Goal: Transaction & Acquisition: Purchase product/service

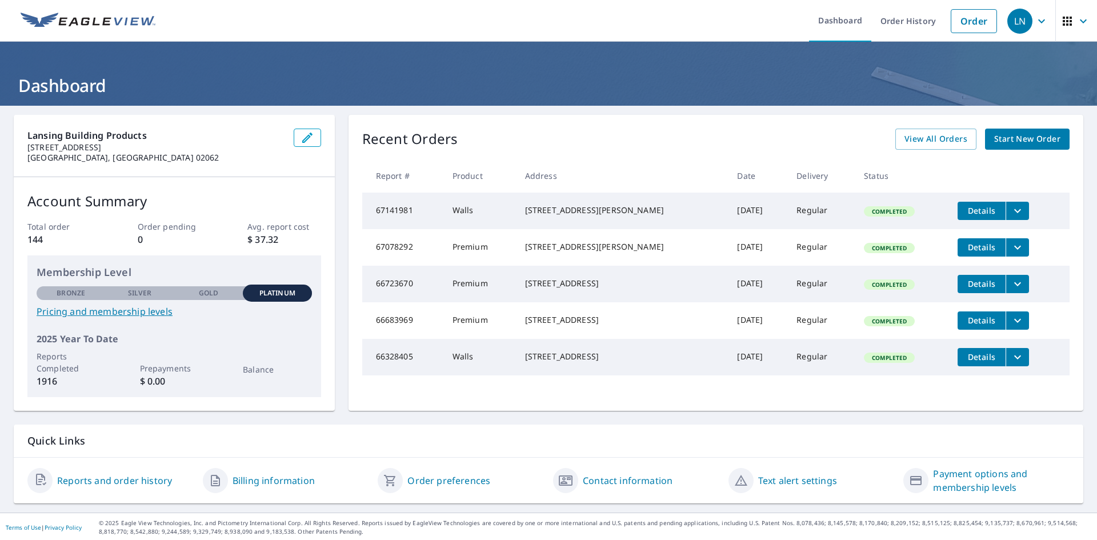
click at [1032, 142] on span "Start New Order" at bounding box center [1027, 139] width 66 height 14
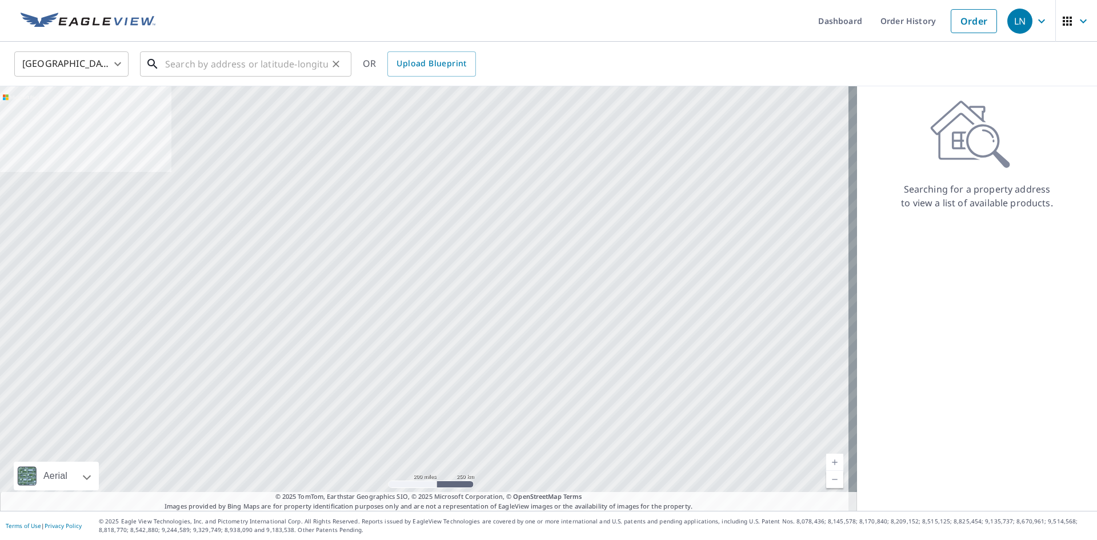
click at [228, 62] on input "text" at bounding box center [246, 64] width 163 height 32
paste input "[STREET_ADDRESS]"
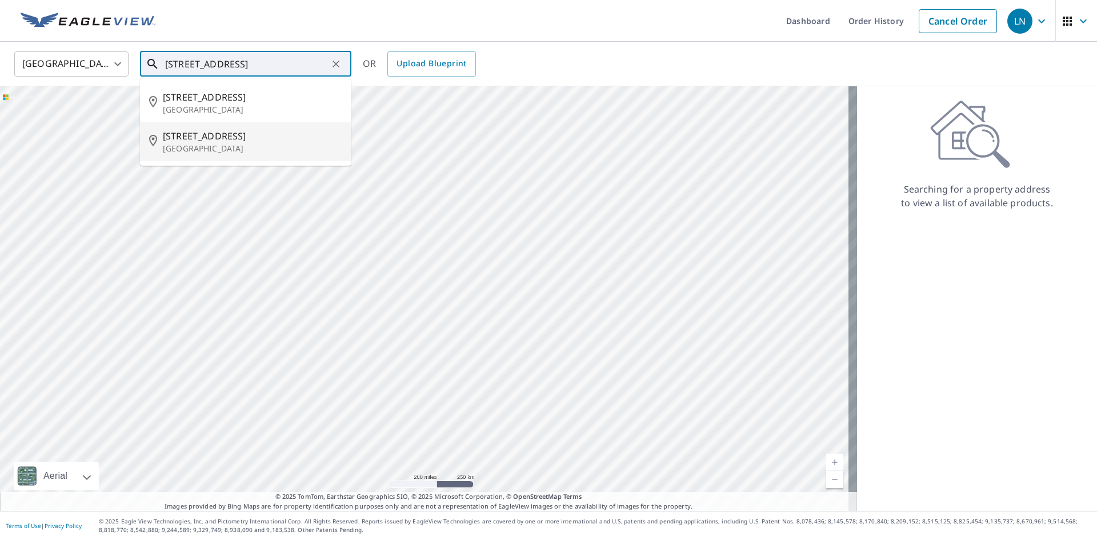
click at [282, 146] on p "[GEOGRAPHIC_DATA]" at bounding box center [252, 148] width 179 height 11
type input "[STREET_ADDRESS]"
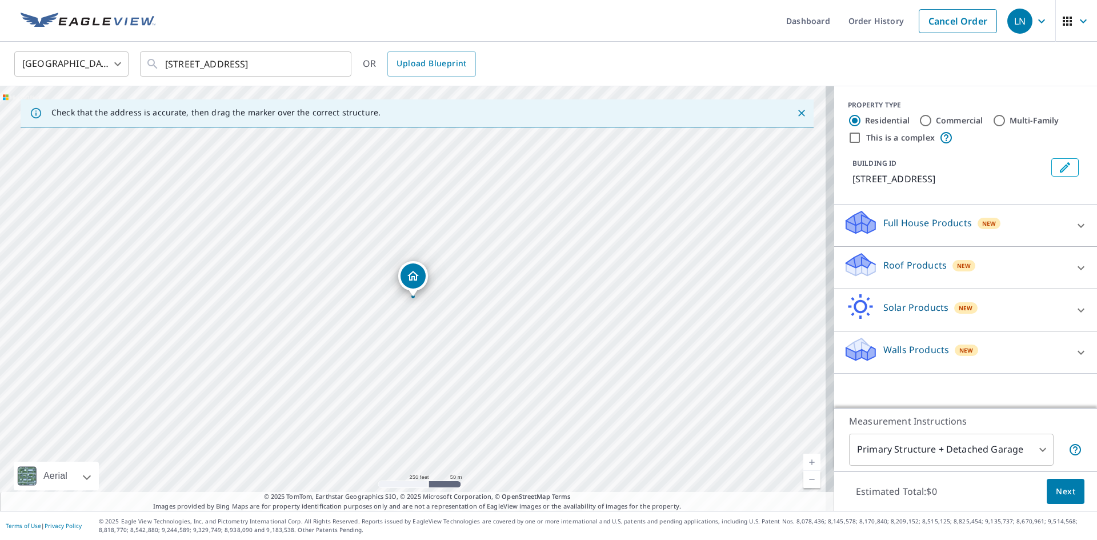
click at [900, 369] on div "Walls Products New" at bounding box center [956, 352] width 224 height 33
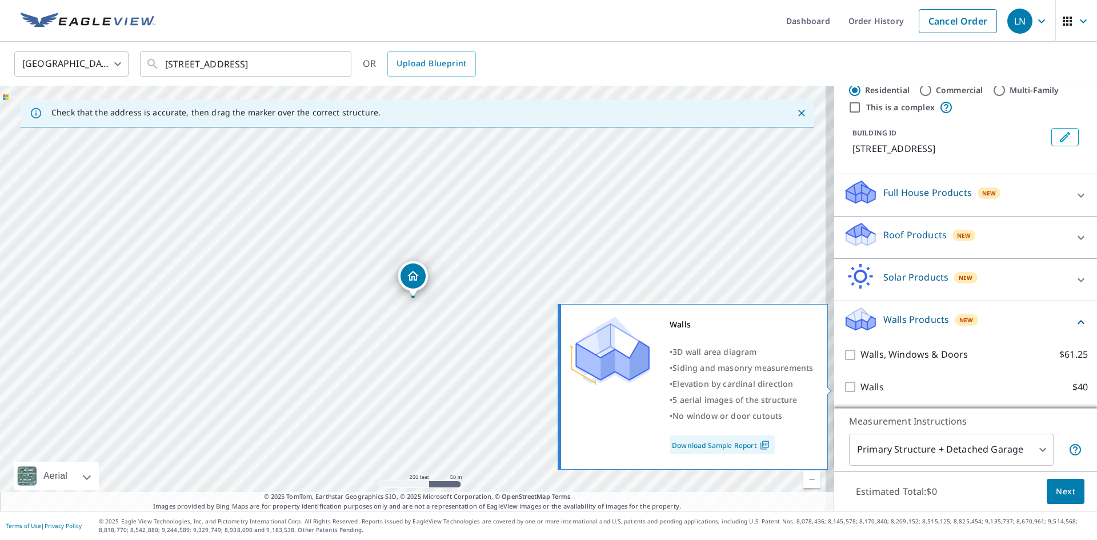
click at [844, 386] on input "Walls $40" at bounding box center [852, 387] width 17 height 14
checkbox input "true"
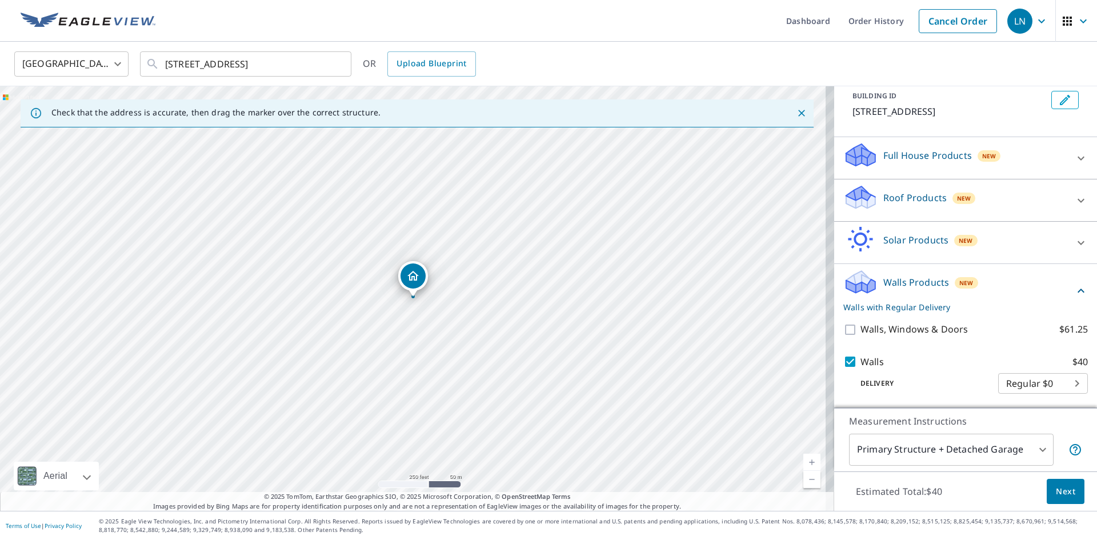
scroll to position [81, 0]
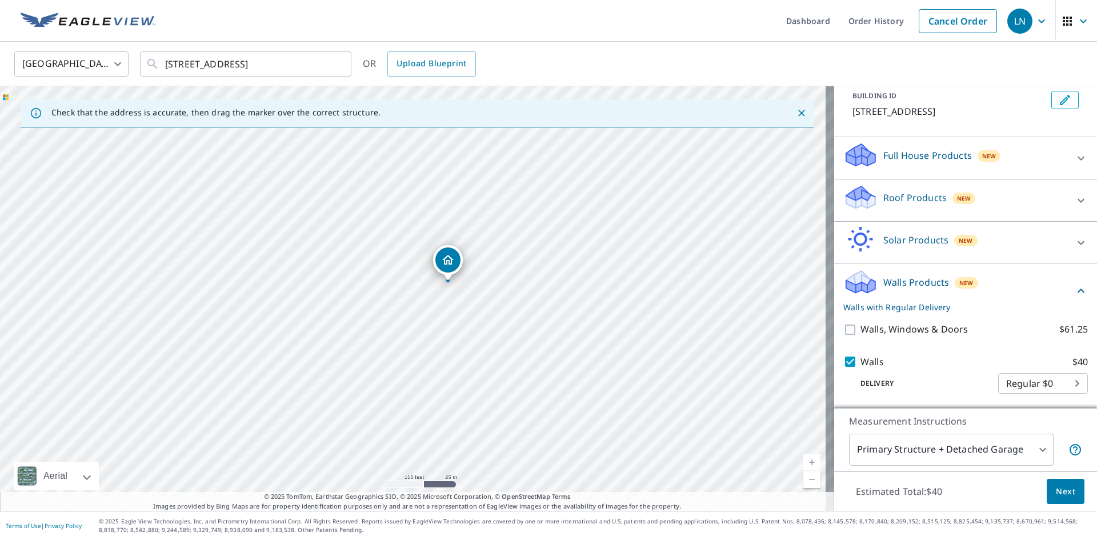
click at [1056, 490] on span "Next" at bounding box center [1065, 492] width 19 height 14
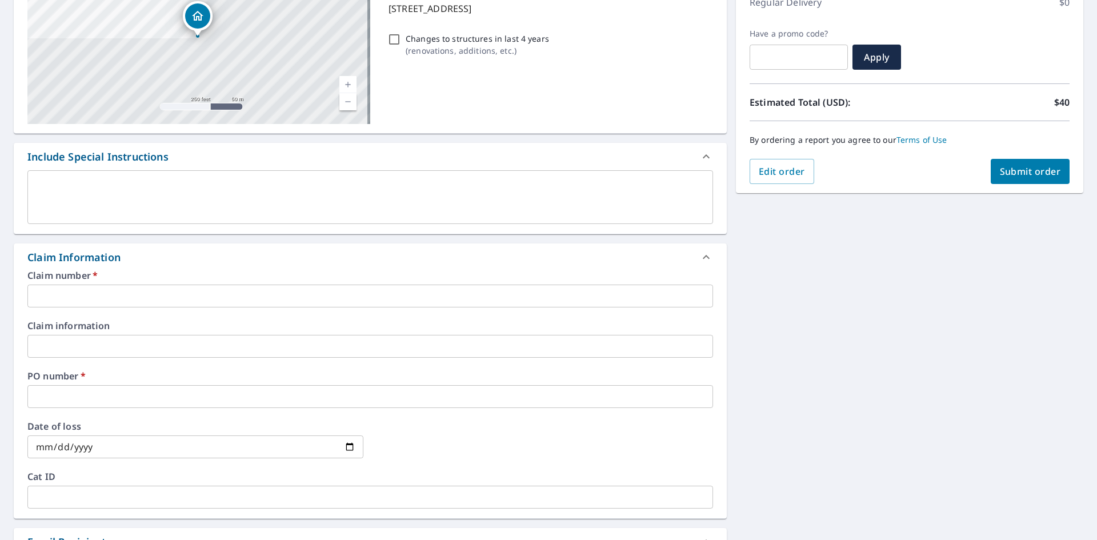
scroll to position [229, 0]
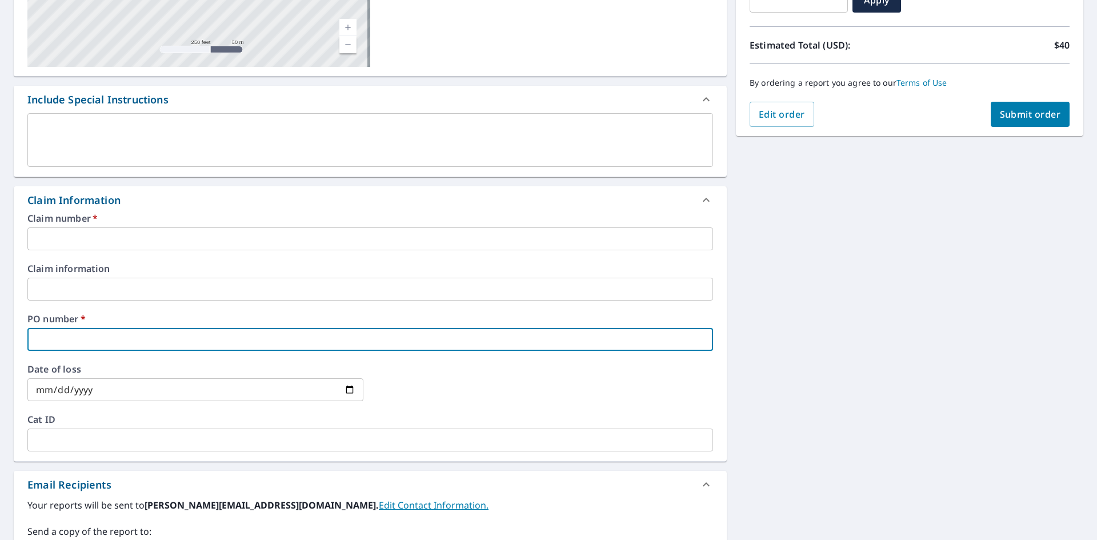
click at [113, 341] on input "text" at bounding box center [370, 339] width 686 height 23
type input "[PERSON_NAME]"
click at [105, 283] on input "text" at bounding box center [370, 289] width 686 height 23
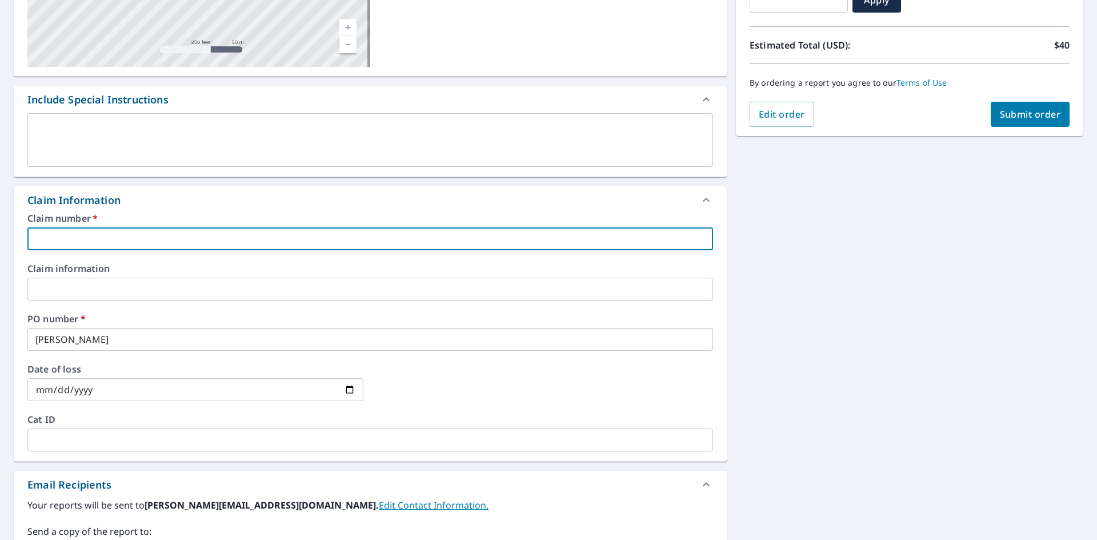
click at [87, 238] on input "text" at bounding box center [370, 238] width 686 height 23
type input "1030976 Rockwood inc"
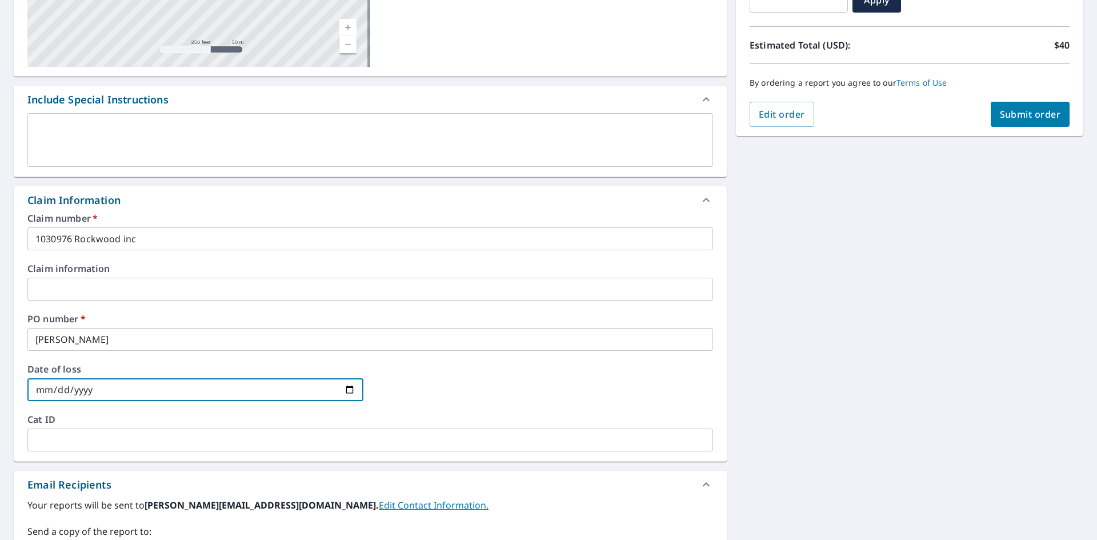
click at [112, 391] on input "date" at bounding box center [195, 389] width 336 height 23
click at [139, 423] on label "Cat ID" at bounding box center [370, 419] width 686 height 9
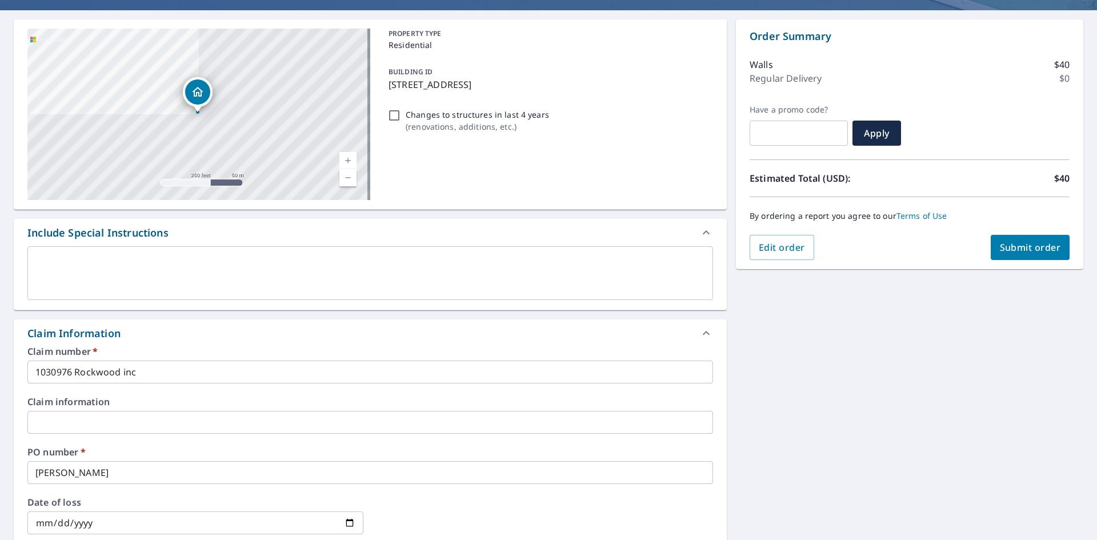
scroll to position [114, 0]
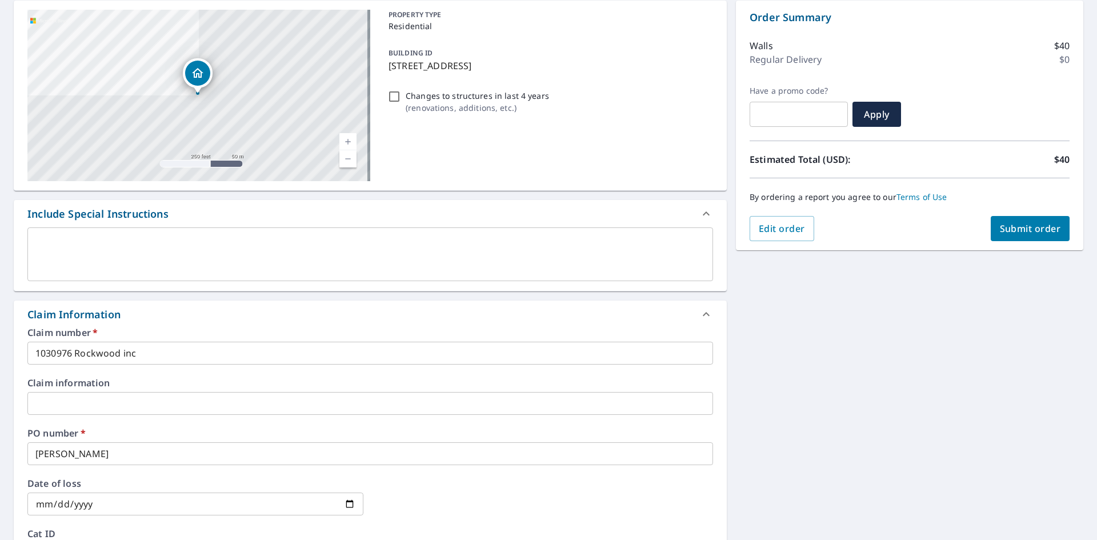
click at [620, 536] on label "Cat ID" at bounding box center [370, 533] width 686 height 9
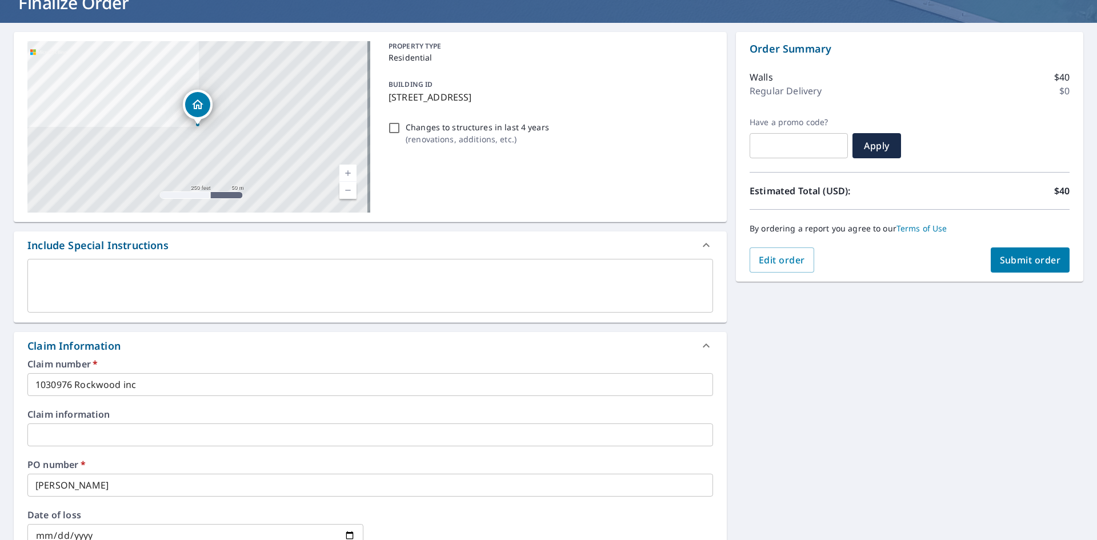
scroll to position [57, 0]
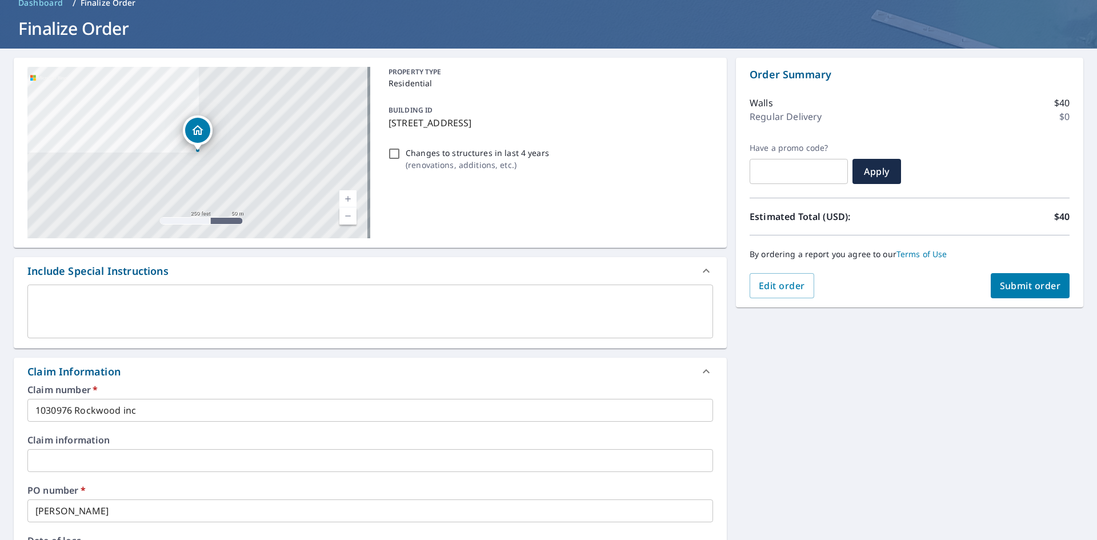
drag, startPoint x: 383, startPoint y: 127, endPoint x: 475, endPoint y: 133, distance: 92.2
click at [475, 133] on div "BUILDING ID [STREET_ADDRESS]" at bounding box center [548, 116] width 329 height 36
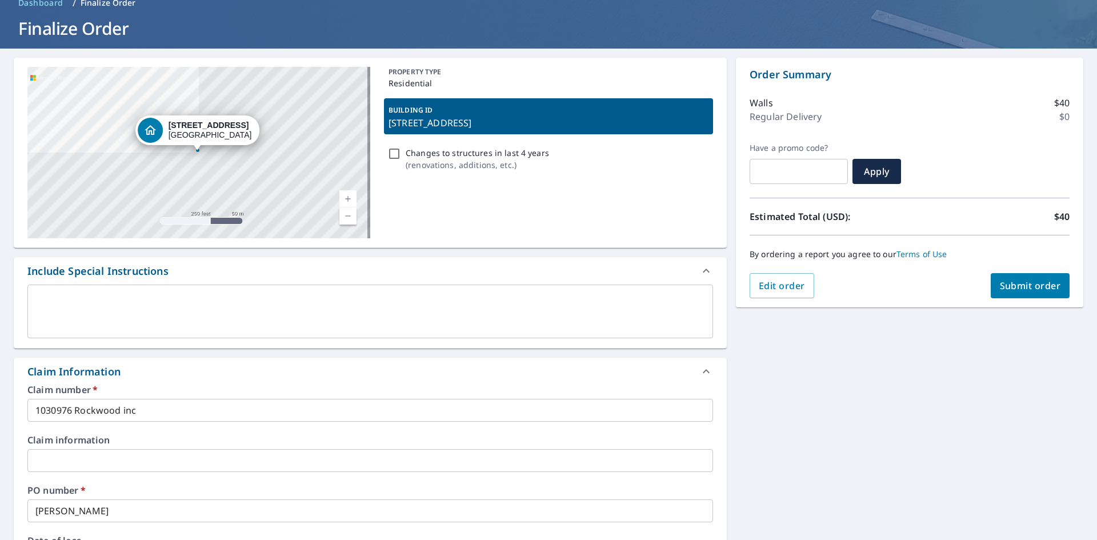
copy p "[STREET_ADDRESS]"
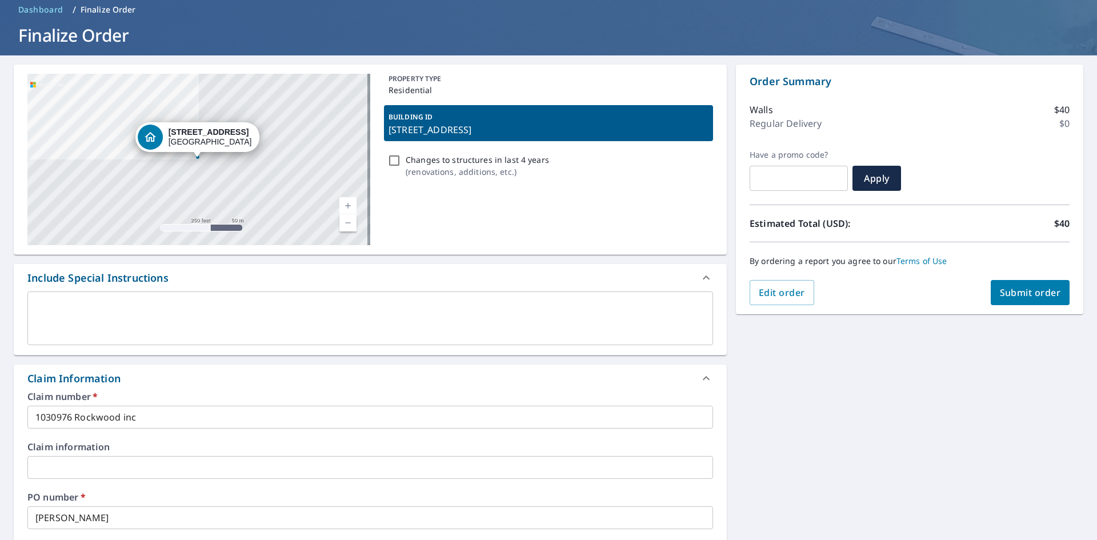
scroll to position [114, 0]
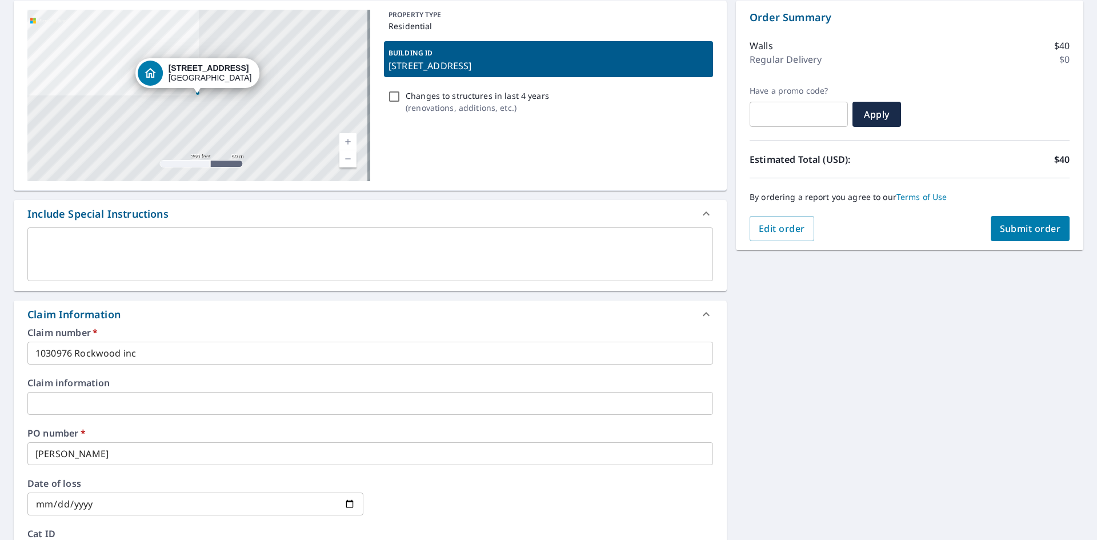
click at [119, 351] on input "1030976 Rockwood inc" at bounding box center [370, 353] width 686 height 23
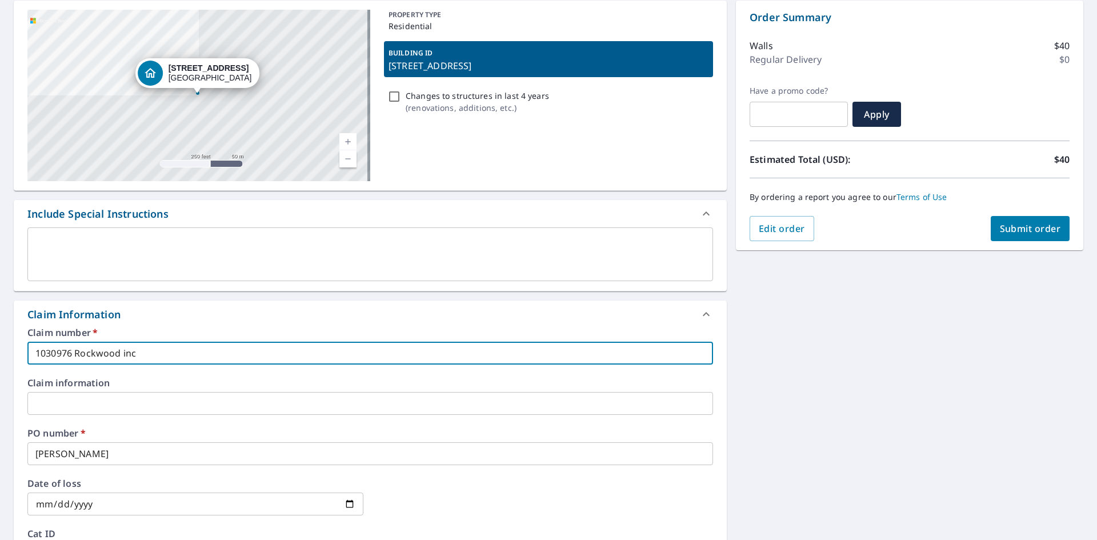
click at [179, 349] on input "1030976 Rockwood inc" at bounding box center [370, 353] width 686 height 23
drag, startPoint x: 152, startPoint y: 351, endPoint x: 2, endPoint y: 347, distance: 150.4
click at [0, 347] on div "[STREET_ADDRESS] Aerial Road A standard road map Aerial A detailed look from ab…" at bounding box center [548, 410] width 1097 height 838
click at [51, 359] on input "text" at bounding box center [370, 353] width 686 height 23
type input "1030976 Rockwood inc"
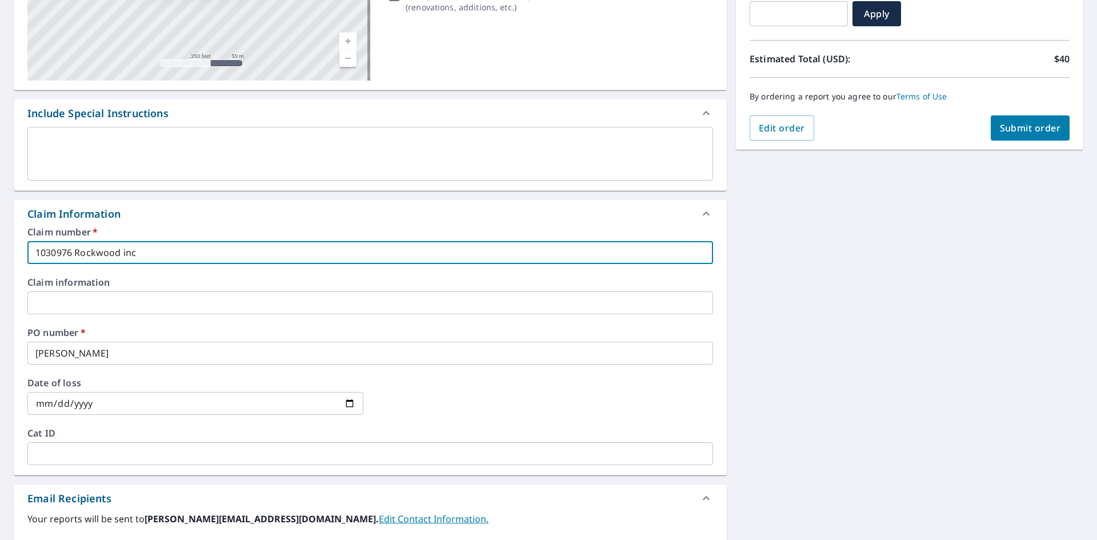
scroll to position [229, 0]
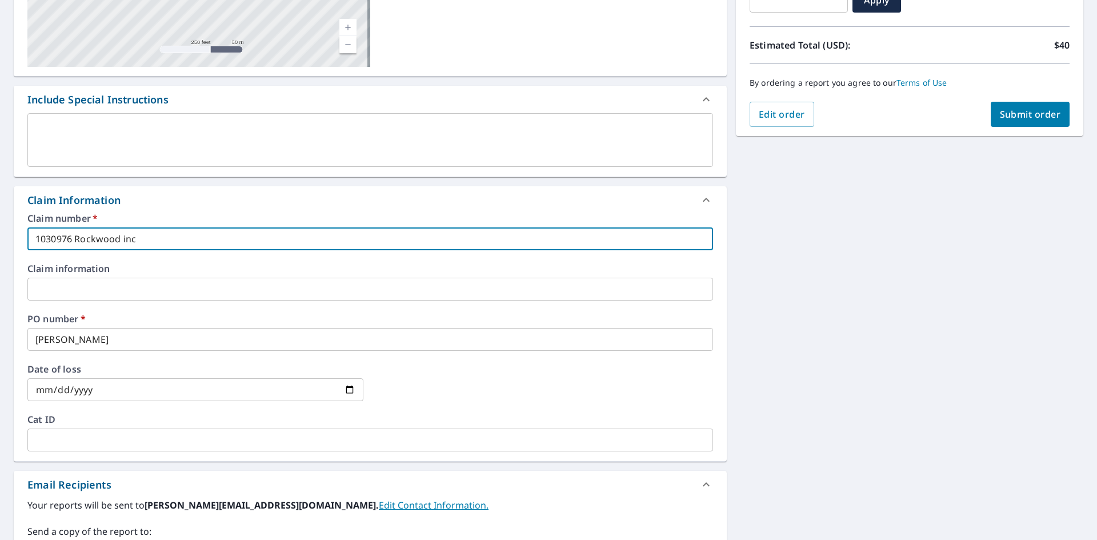
click at [98, 289] on input "text" at bounding box center [370, 289] width 686 height 23
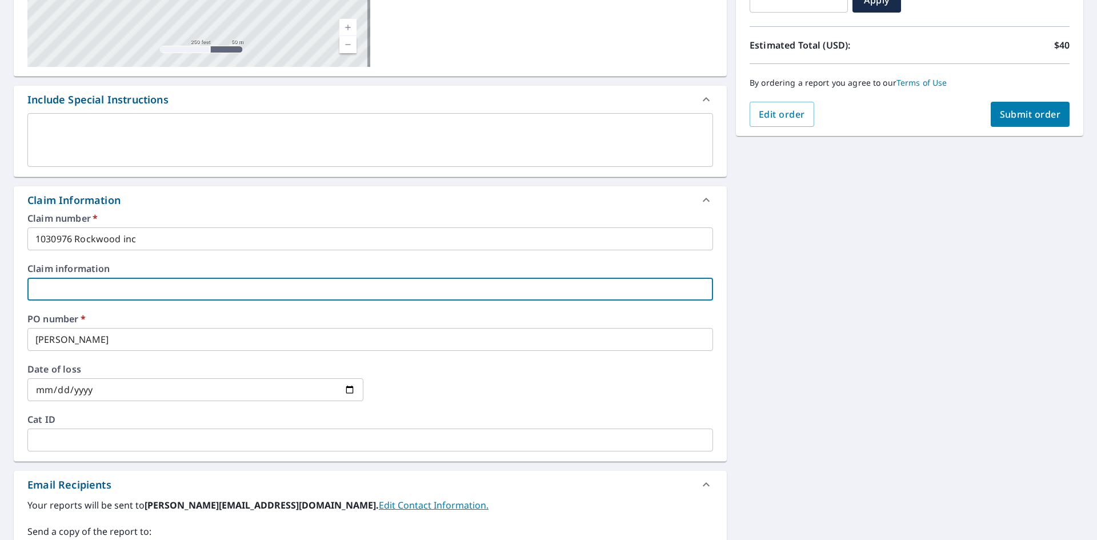
paste input "84383206"
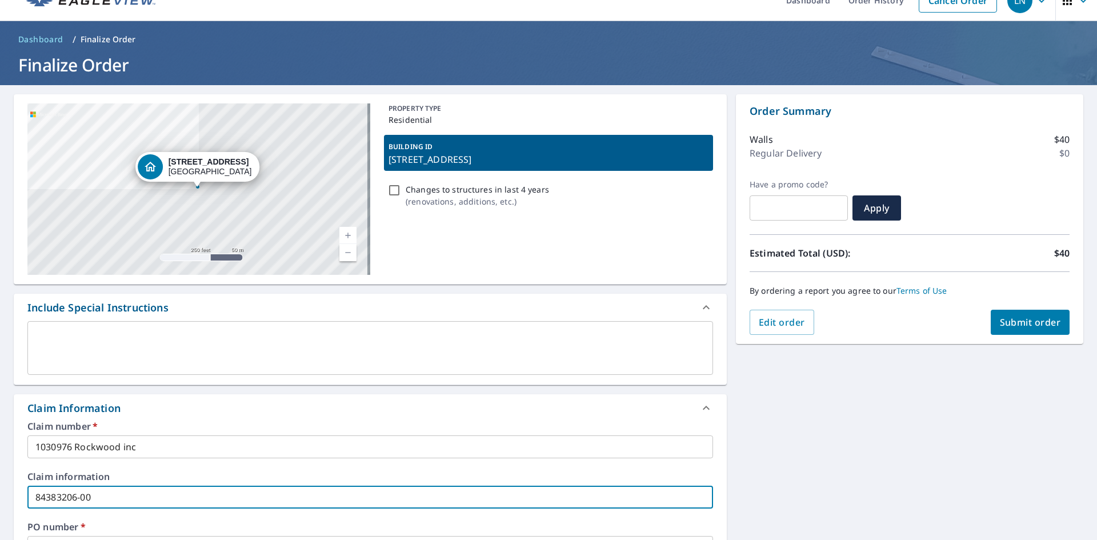
scroll to position [0, 0]
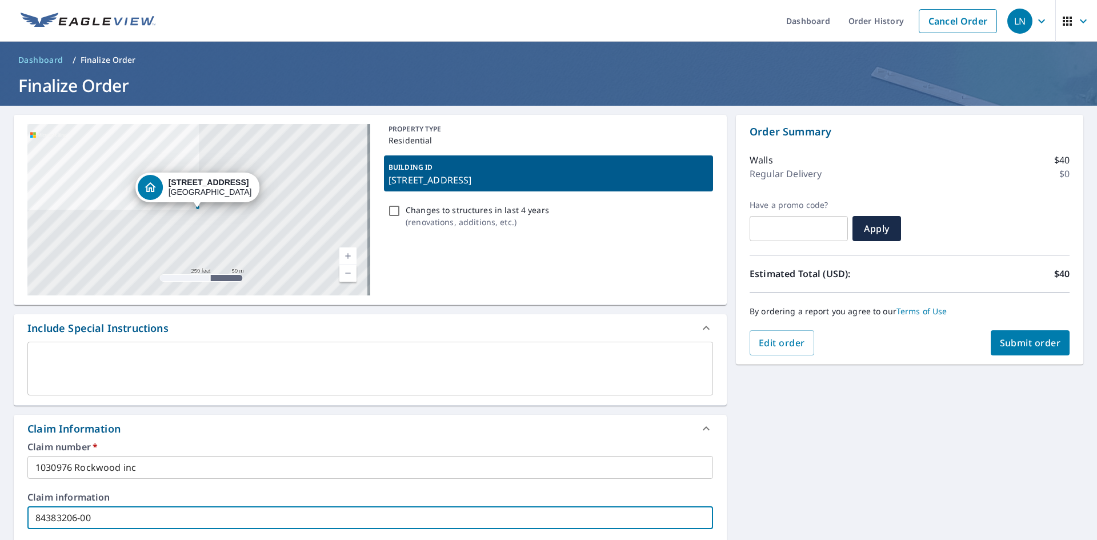
type input "84383206-00"
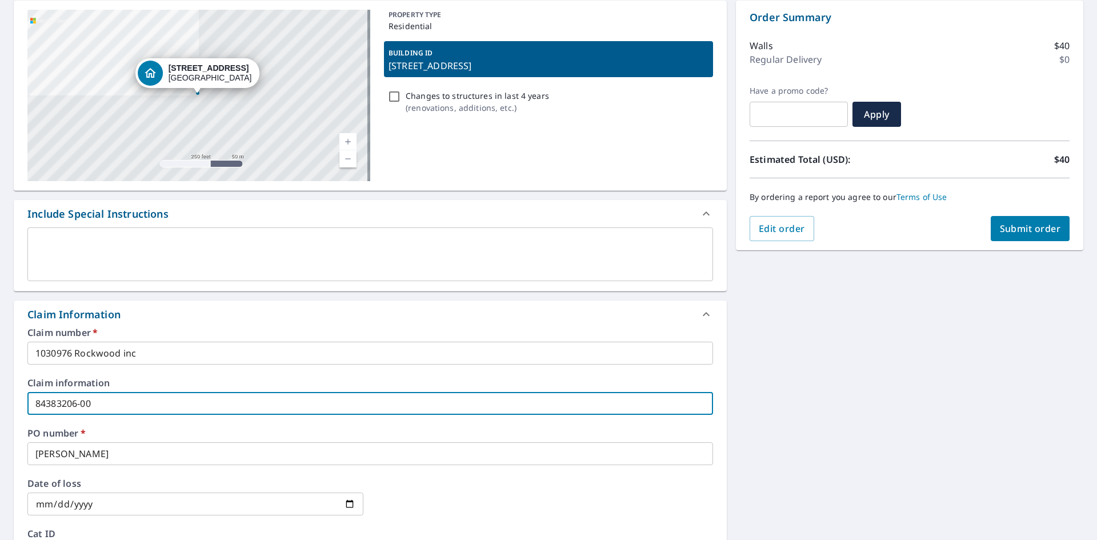
drag, startPoint x: 114, startPoint y: 399, endPoint x: 3, endPoint y: 378, distance: 112.9
click at [0, 378] on div "[STREET_ADDRESS] Aerial Road A standard road map Aerial A detailed look from ab…" at bounding box center [548, 410] width 1097 height 838
click at [3, 378] on div "[STREET_ADDRESS] Aerial Road A standard road map Aerial A detailed look from ab…" at bounding box center [548, 410] width 1097 height 838
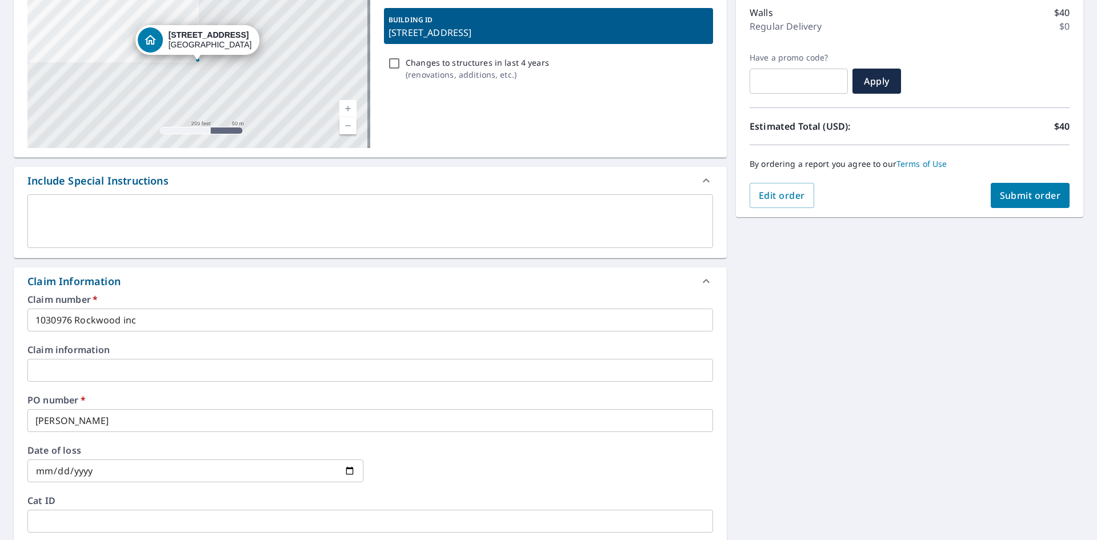
scroll to position [0, 0]
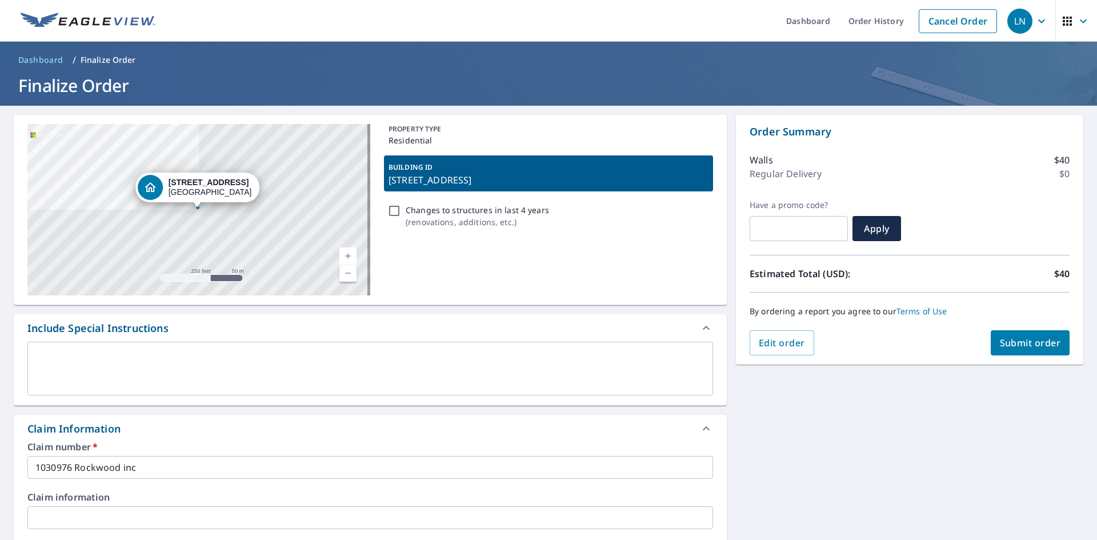
click at [1025, 341] on span "Submit order" at bounding box center [1030, 343] width 61 height 13
